Goal: Information Seeking & Learning: Get advice/opinions

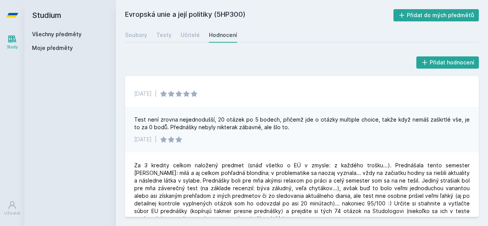
click at [127, 64] on div "Přidat hodnocení" at bounding box center [302, 62] width 354 height 15
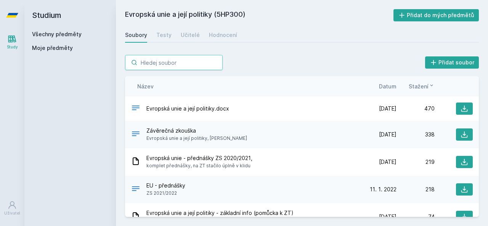
click at [184, 59] on input "search" at bounding box center [174, 62] width 98 height 15
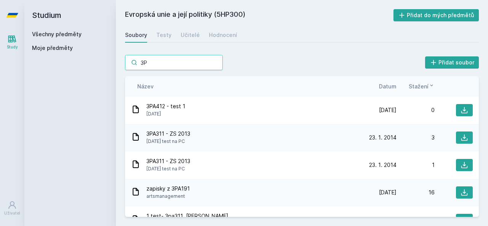
type input "3PE"
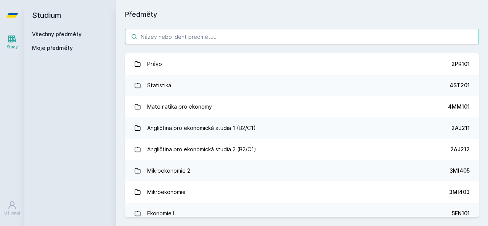
click at [208, 38] on input "search" at bounding box center [302, 36] width 354 height 15
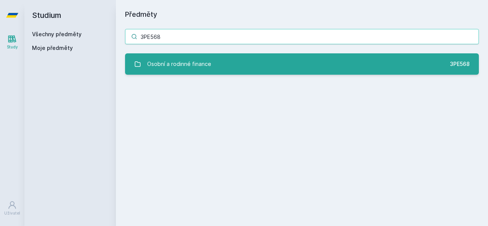
type input "3PE568"
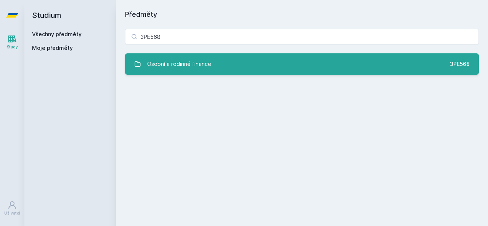
click at [213, 64] on link "Osobní a rodinné finance 3PE568" at bounding box center [302, 63] width 354 height 21
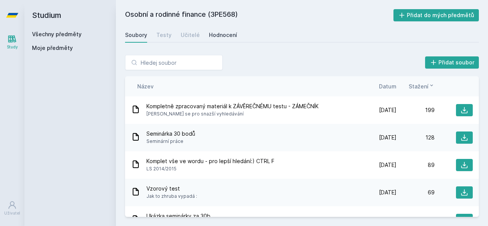
click at [228, 33] on div "Hodnocení" at bounding box center [223, 35] width 28 height 8
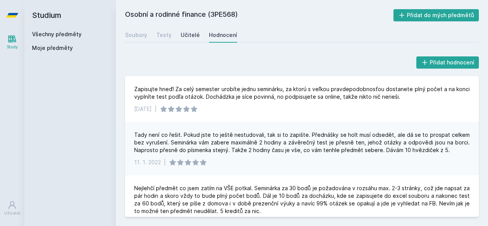
click at [193, 35] on div "Učitelé" at bounding box center [190, 35] width 19 height 8
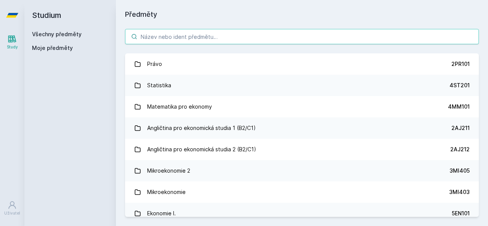
click at [180, 42] on input "search" at bounding box center [302, 36] width 354 height 15
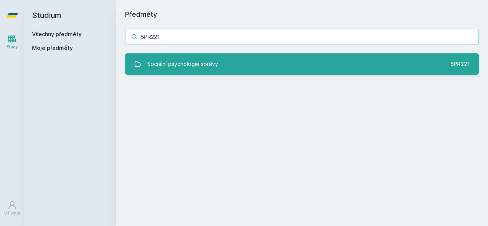
type input "5PR221"
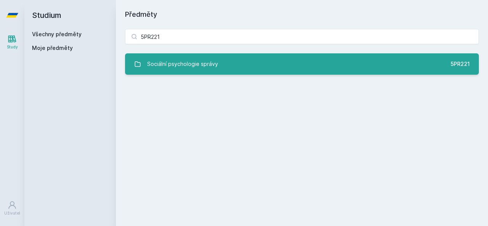
click at [195, 61] on div "Sociální psychologie správy" at bounding box center [182, 63] width 71 height 15
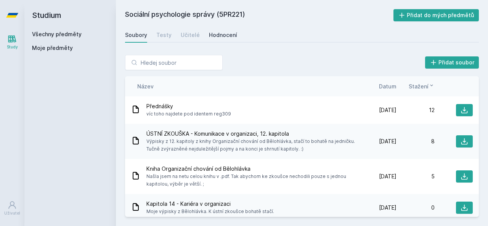
click at [223, 33] on div "Hodnocení" at bounding box center [223, 35] width 28 height 8
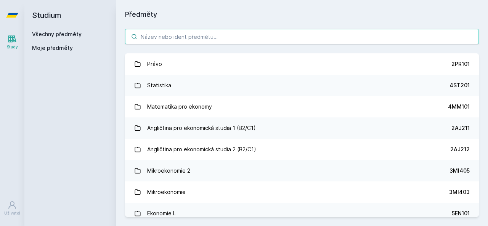
click at [200, 32] on input "search" at bounding box center [302, 36] width 354 height 15
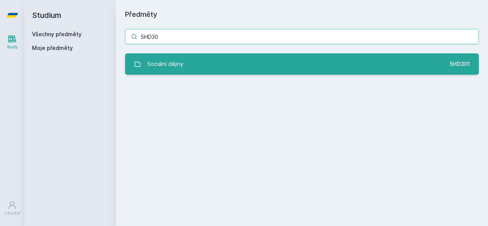
type input "5HD30"
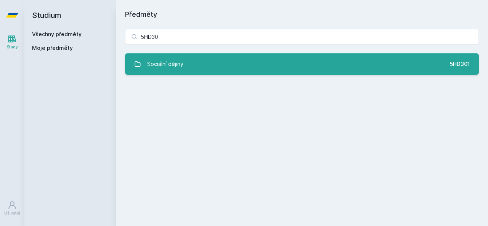
click at [209, 63] on link "Sociální dějiny 5HD301" at bounding box center [302, 63] width 354 height 21
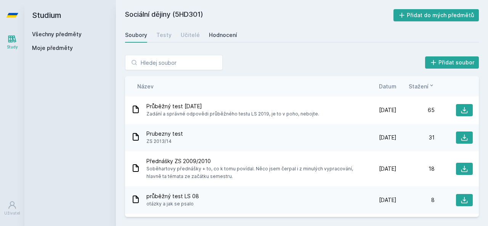
click at [227, 35] on div "Hodnocení" at bounding box center [223, 35] width 28 height 8
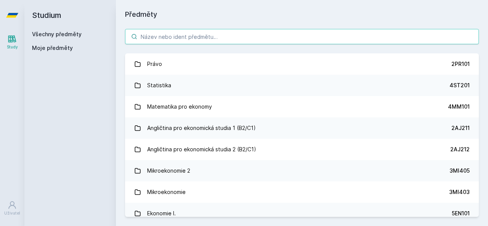
click at [165, 35] on input "search" at bounding box center [302, 36] width 354 height 15
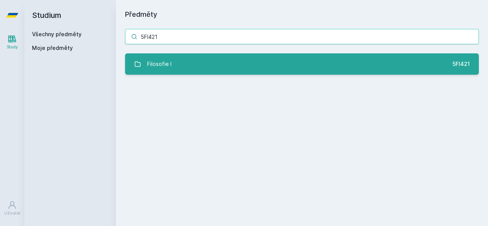
type input "5FI421"
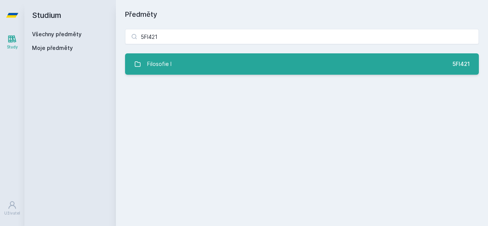
click at [214, 70] on link "Filosofie I 5FI421" at bounding box center [302, 63] width 354 height 21
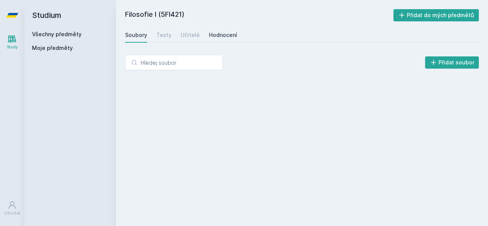
click at [223, 31] on div "Hodnocení" at bounding box center [223, 35] width 28 height 8
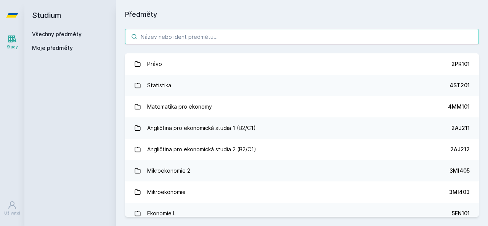
click at [163, 37] on input "search" at bounding box center [302, 36] width 354 height 15
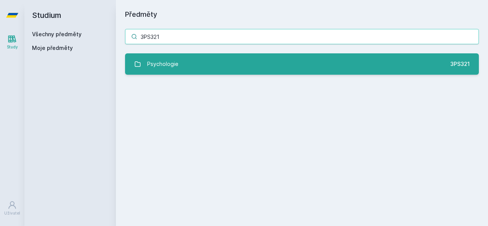
type input "3PS321"
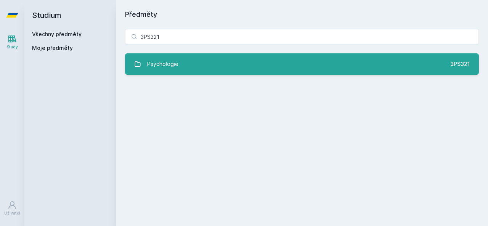
click at [183, 65] on link "Psychologie 3PS321" at bounding box center [302, 63] width 354 height 21
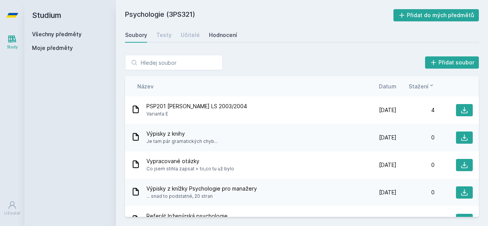
click at [221, 30] on link "Hodnocení" at bounding box center [223, 34] width 28 height 15
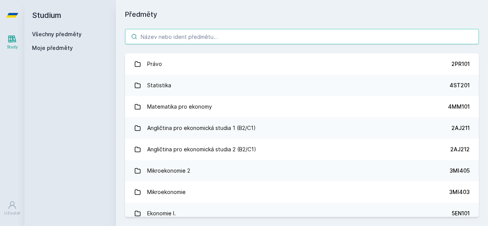
click at [167, 34] on input "search" at bounding box center [302, 36] width 354 height 15
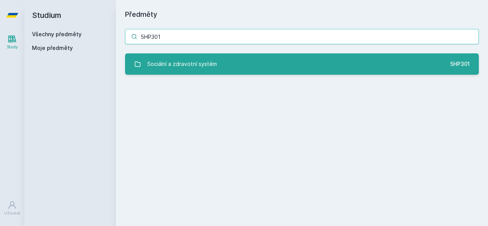
type input "5HP301"
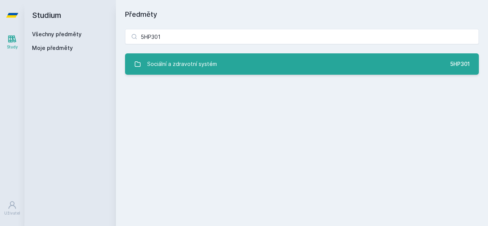
click at [223, 56] on link "Sociální a zdravotní systém 5HP301" at bounding box center [302, 63] width 354 height 21
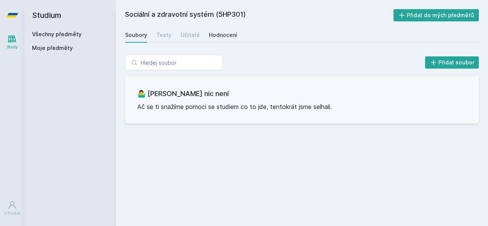
click at [229, 30] on link "Hodnocení" at bounding box center [223, 34] width 28 height 15
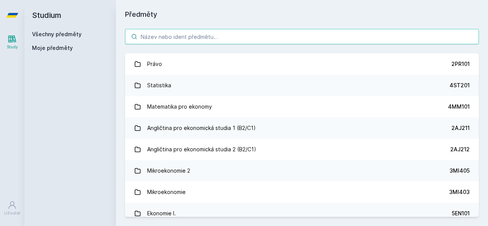
click at [196, 36] on input "search" at bounding box center [302, 36] width 354 height 15
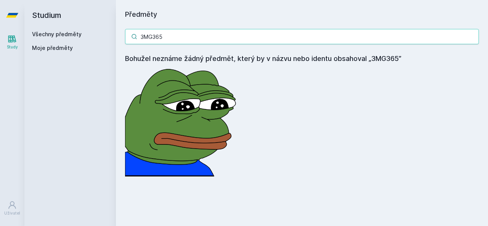
type input "3MG365"
click at [470, 36] on input "3MG365" at bounding box center [302, 36] width 354 height 15
click at [473, 38] on input "3MG365" at bounding box center [302, 36] width 354 height 15
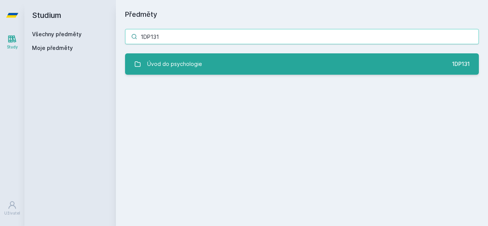
type input "1DP131"
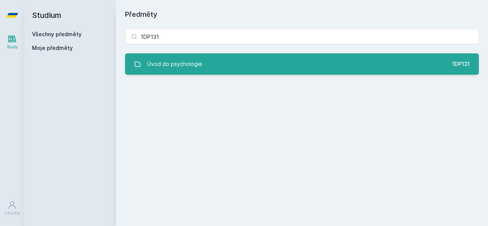
click at [399, 64] on link "Úvod do psychologie 1DP131" at bounding box center [302, 63] width 354 height 21
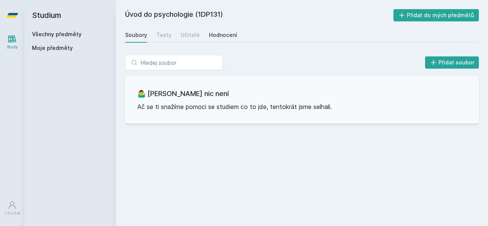
click at [221, 31] on link "Hodnocení" at bounding box center [223, 34] width 28 height 15
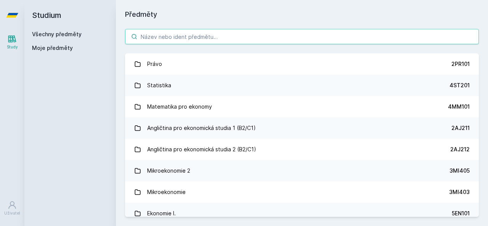
click at [181, 35] on input "search" at bounding box center [302, 36] width 354 height 15
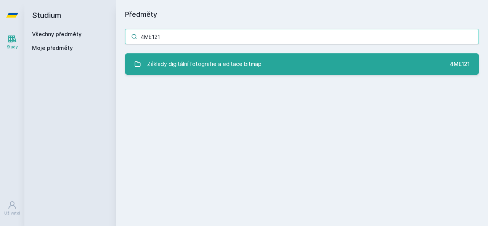
type input "4ME121"
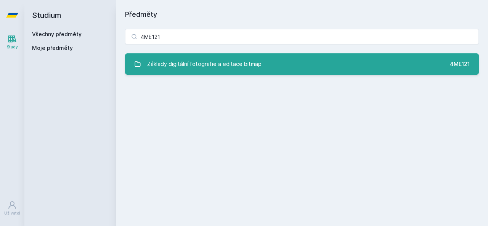
click at [198, 67] on div "Základy digitální fotografie a editace bitmap" at bounding box center [204, 63] width 114 height 15
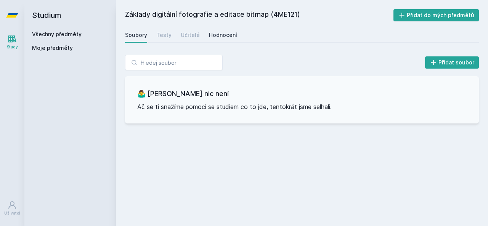
click at [231, 34] on div "Hodnocení" at bounding box center [223, 35] width 28 height 8
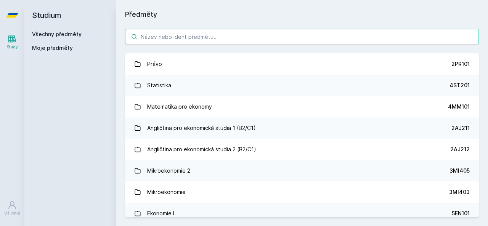
click at [204, 40] on input "search" at bounding box center [302, 36] width 354 height 15
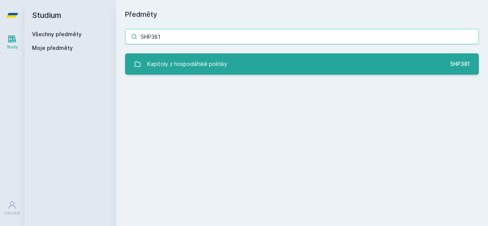
type input "5HP381"
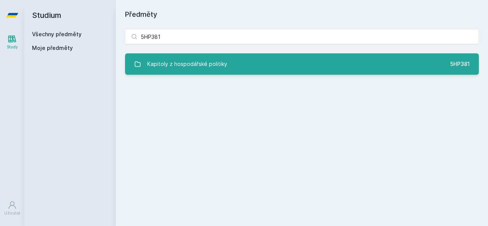
click at [221, 56] on link "Kapitoly z hospodářské politiky 5HP381" at bounding box center [302, 63] width 354 height 21
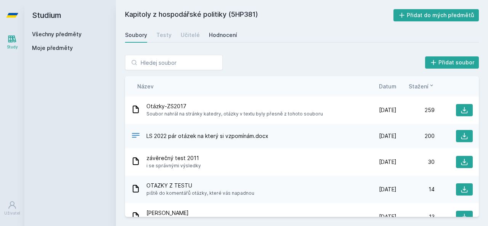
click at [228, 35] on div "Hodnocení" at bounding box center [223, 35] width 28 height 8
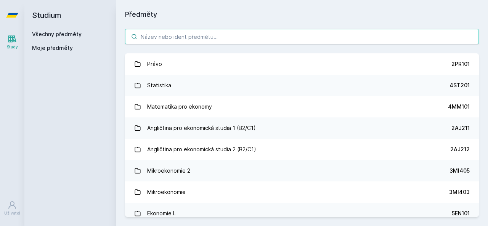
click at [188, 32] on input "search" at bounding box center [302, 36] width 354 height 15
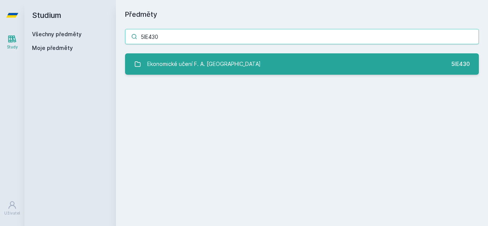
type input "5IE430"
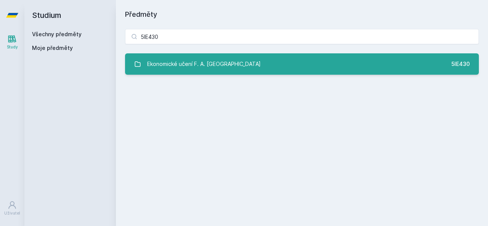
click at [199, 66] on div "Ekonomické učení F. A. [GEOGRAPHIC_DATA]" at bounding box center [204, 63] width 114 height 15
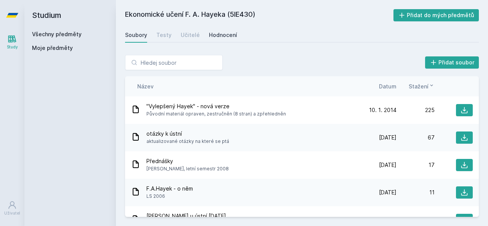
click at [226, 29] on link "Hodnocení" at bounding box center [223, 34] width 28 height 15
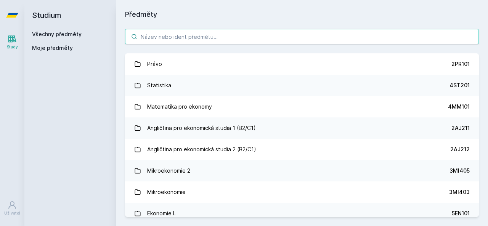
click at [170, 33] on input "search" at bounding box center [302, 36] width 354 height 15
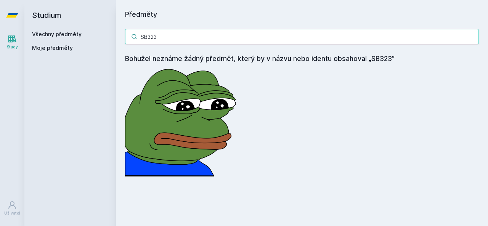
type input "SB323"
click at [473, 35] on input "SB323" at bounding box center [302, 36] width 354 height 15
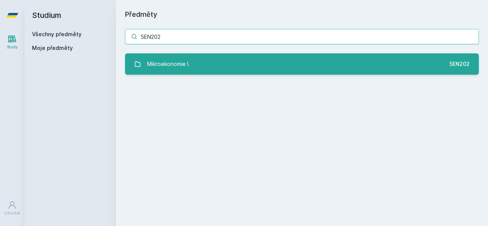
type input "5EN202"
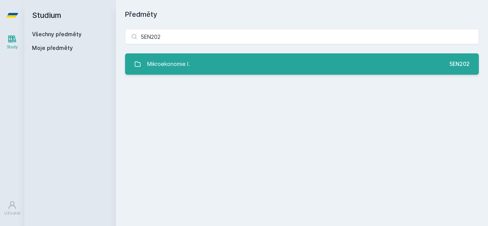
click at [438, 69] on link "Mikroekonomie I. 5EN202" at bounding box center [302, 63] width 354 height 21
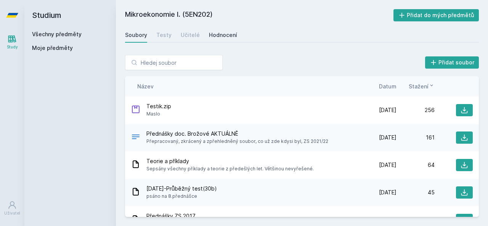
click at [220, 32] on div "Hodnocení" at bounding box center [223, 35] width 28 height 8
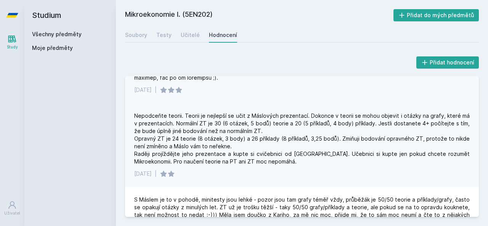
scroll to position [104, 0]
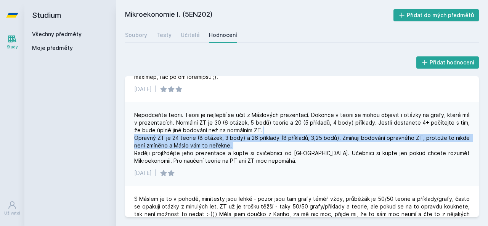
drag, startPoint x: 307, startPoint y: 131, endPoint x: 305, endPoint y: 145, distance: 13.6
click at [305, 145] on div "Nepodceňte teorii. Teorii je nejlepší se učit z Máslových prezentací. Dokonce v…" at bounding box center [301, 137] width 335 height 53
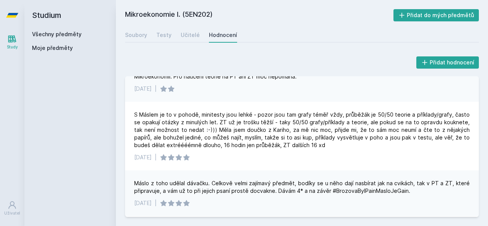
scroll to position [188, 0]
